Goal: Find specific page/section: Find specific page/section

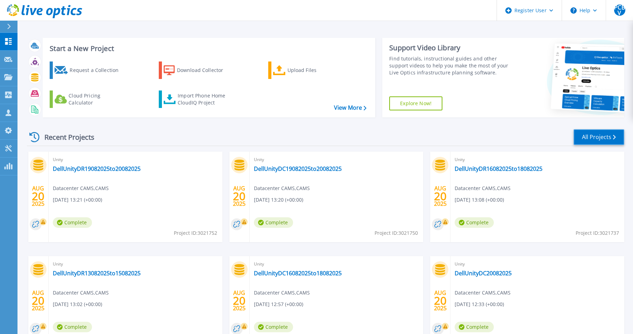
click at [584, 136] on link "All Projects" at bounding box center [598, 137] width 51 height 16
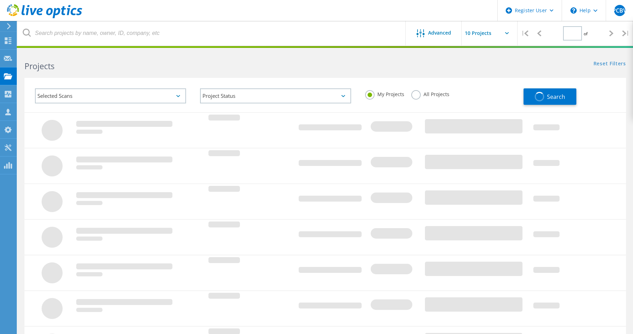
type input "7"
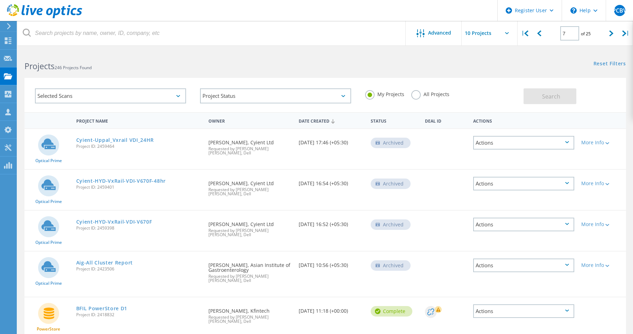
scroll to position [235, 0]
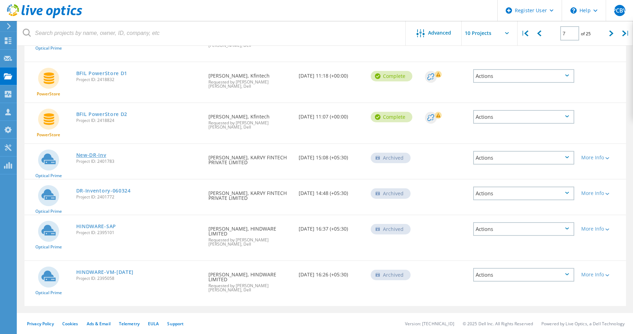
click at [89, 153] on link "New-DR-Inv" at bounding box center [91, 155] width 30 height 5
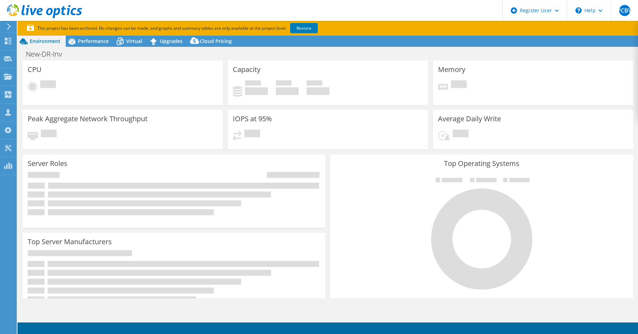
select select "USD"
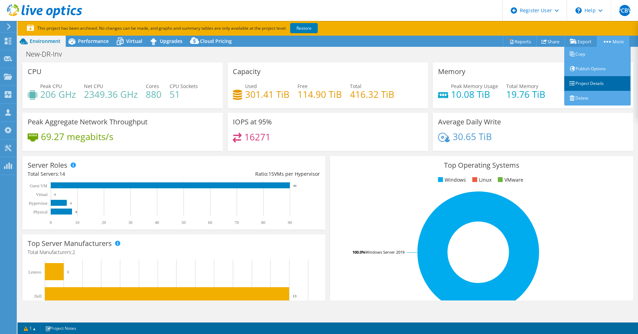
click at [592, 82] on link "Project Details" at bounding box center [597, 83] width 66 height 15
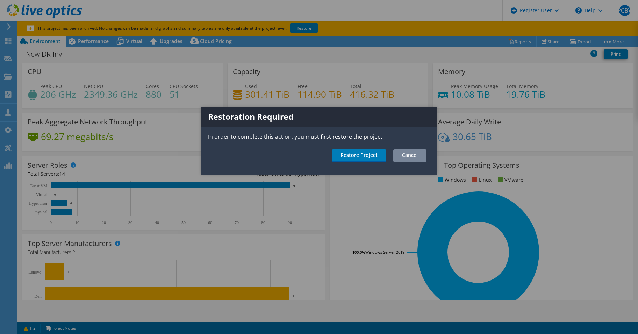
click at [412, 157] on link "Cancel" at bounding box center [409, 155] width 33 height 13
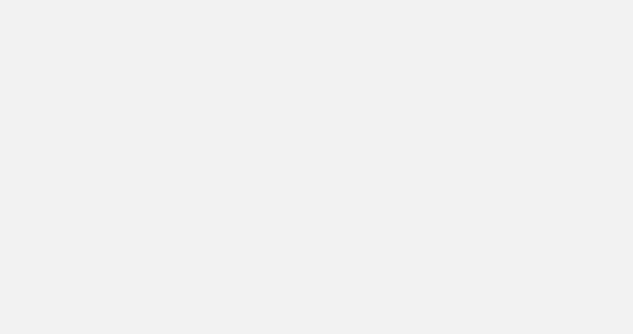
scroll to position [163, 0]
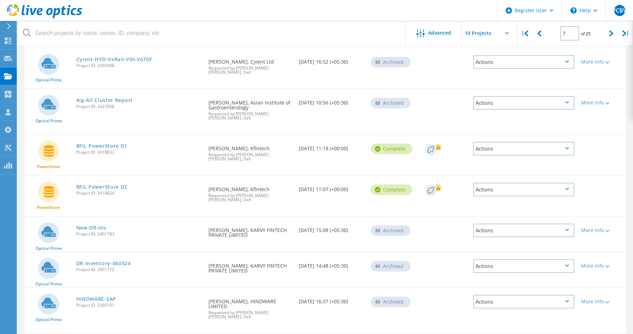
drag, startPoint x: 117, startPoint y: 235, endPoint x: 98, endPoint y: 235, distance: 19.2
click at [98, 235] on span "Project ID: 2401783" at bounding box center [138, 234] width 125 height 4
drag, startPoint x: 98, startPoint y: 235, endPoint x: 102, endPoint y: 234, distance: 4.6
copy span "2401783"
